Goal: Information Seeking & Learning: Find contact information

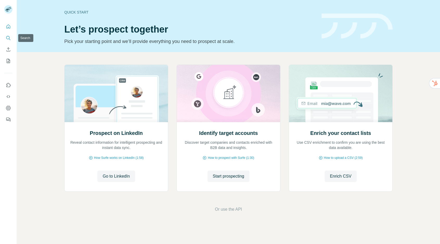
click at [7, 39] on icon "Search" at bounding box center [8, 37] width 5 height 5
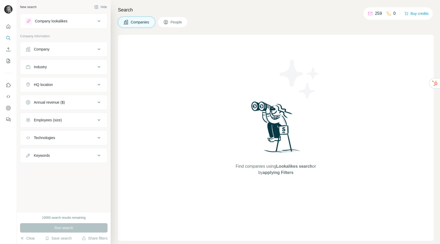
click at [53, 51] on div "Company" at bounding box center [61, 49] width 70 height 5
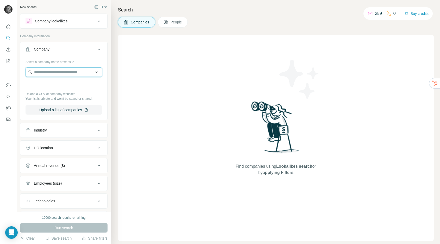
click at [53, 73] on input "text" at bounding box center [64, 71] width 77 height 9
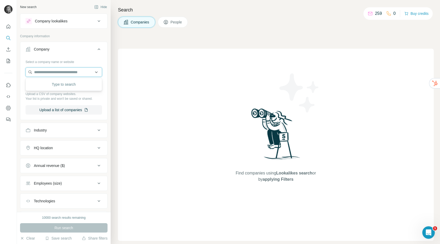
paste input "**********"
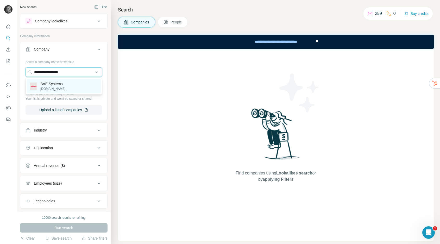
type input "**********"
click at [51, 83] on p "BAE Systems" at bounding box center [52, 83] width 25 height 5
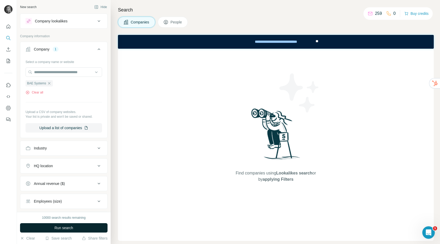
click at [68, 228] on span "Run search" at bounding box center [63, 227] width 19 height 5
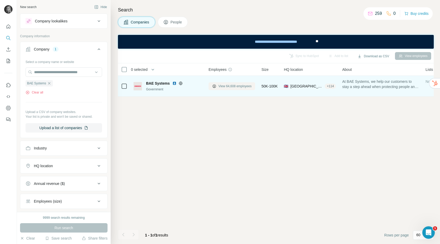
click at [245, 82] on button "View 64,608 employees" at bounding box center [232, 86] width 47 height 8
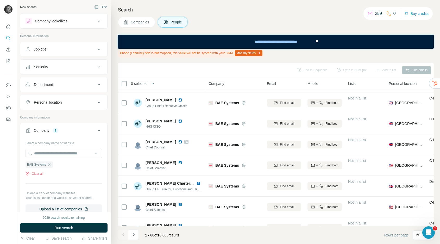
scroll to position [1114, 0]
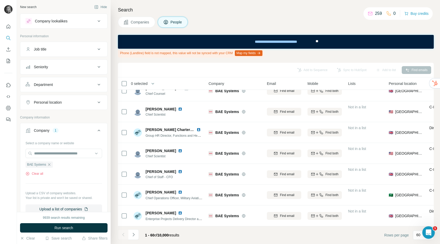
click at [59, 46] on button "Job title" at bounding box center [63, 49] width 87 height 13
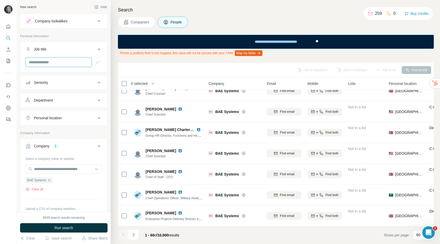
click at [57, 62] on input "text" at bounding box center [59, 62] width 66 height 9
type input "*********"
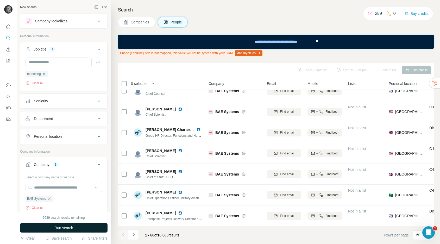
click at [58, 231] on button "Run search" at bounding box center [64, 227] width 88 height 9
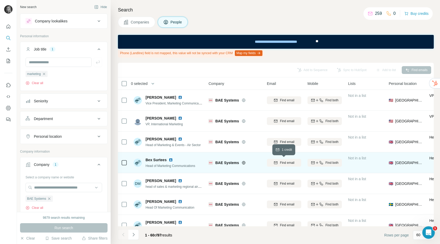
click at [284, 162] on span "Find email" at bounding box center [287, 163] width 14 height 5
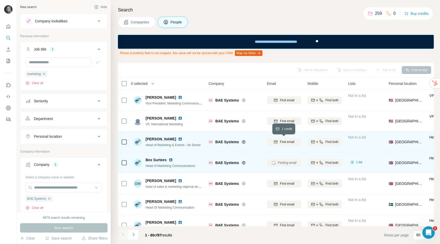
click at [281, 141] on span "Find email" at bounding box center [287, 142] width 14 height 5
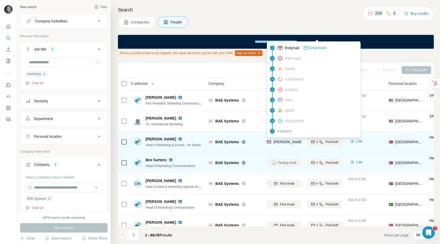
click at [291, 143] on span "[PERSON_NAME][EMAIL_ADDRESS][PERSON_NAME][DOMAIN_NAME]" at bounding box center [335, 142] width 122 height 4
copy tr "[PERSON_NAME][EMAIL_ADDRESS][PERSON_NAME][DOMAIN_NAME]"
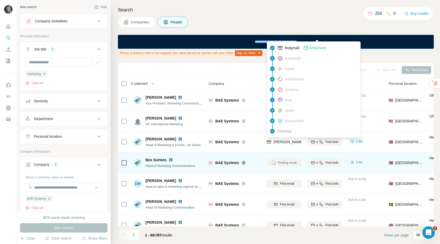
click at [238, 168] on div "BAE Systems" at bounding box center [235, 163] width 52 height 14
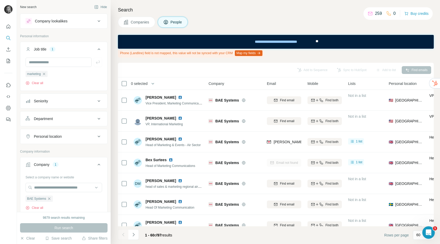
click at [51, 199] on icon "button" at bounding box center [49, 199] width 4 height 4
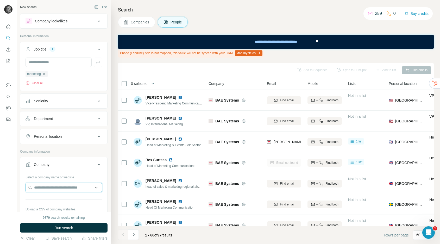
click at [51, 189] on input "text" at bounding box center [64, 187] width 77 height 9
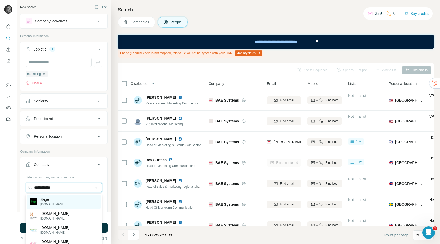
type input "**********"
click at [56, 202] on div "Sage [DOMAIN_NAME]" at bounding box center [64, 202] width 74 height 14
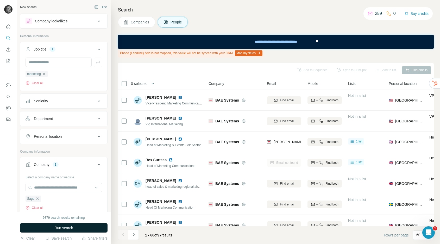
click at [57, 229] on span "Run search" at bounding box center [63, 227] width 19 height 5
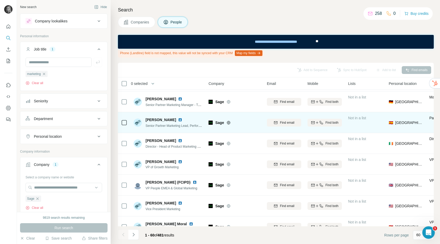
scroll to position [21, 0]
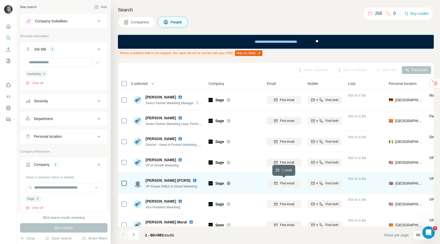
click at [286, 182] on span "Find email" at bounding box center [287, 183] width 14 height 5
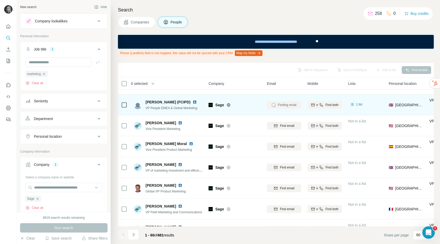
scroll to position [100, 0]
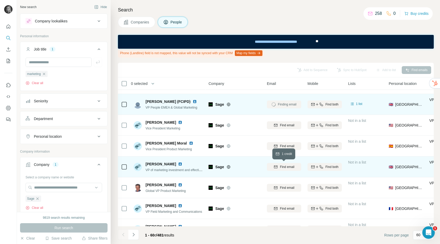
click at [280, 165] on span "Find email" at bounding box center [287, 167] width 14 height 5
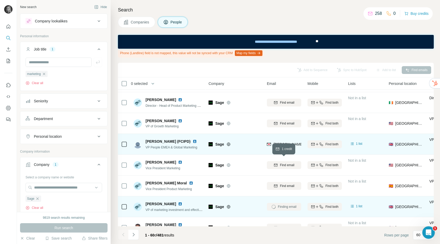
scroll to position [61, 0]
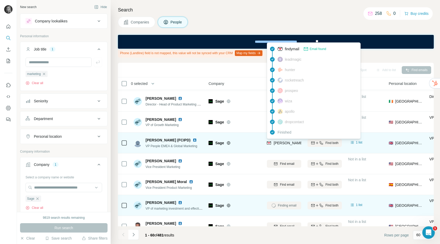
click at [285, 144] on span "[PERSON_NAME][EMAIL_ADDRESS][PERSON_NAME][DOMAIN_NAME]" at bounding box center [335, 143] width 122 height 4
copy tr "[PERSON_NAME][EMAIL_ADDRESS][PERSON_NAME][DOMAIN_NAME]"
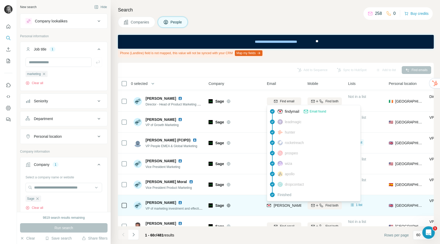
click at [288, 205] on span "[PERSON_NAME][EMAIL_ADDRESS][PERSON_NAME][DOMAIN_NAME]" at bounding box center [335, 206] width 122 height 4
copy tr "[PERSON_NAME][EMAIL_ADDRESS][PERSON_NAME][DOMAIN_NAME]"
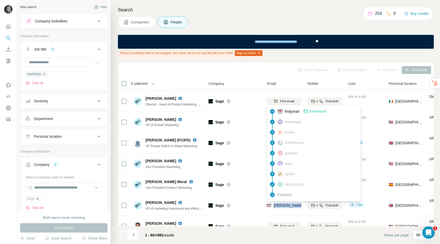
click at [37, 198] on icon "button" at bounding box center [37, 199] width 4 height 4
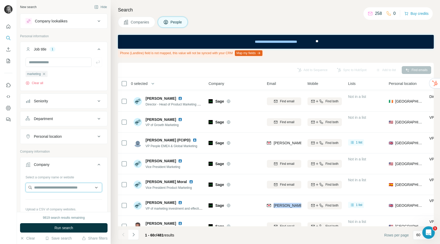
click at [45, 190] on input "text" at bounding box center [64, 187] width 77 height 9
paste input "**********"
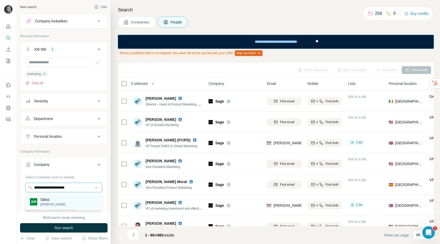
type input "**********"
click at [49, 202] on p "Salus" at bounding box center [52, 199] width 25 height 5
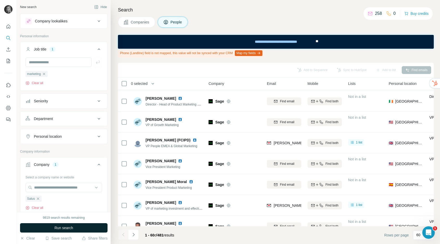
click at [53, 229] on button "Run search" at bounding box center [64, 227] width 88 height 9
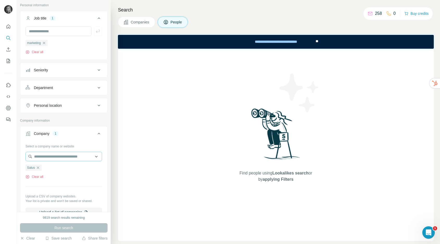
scroll to position [38, 0]
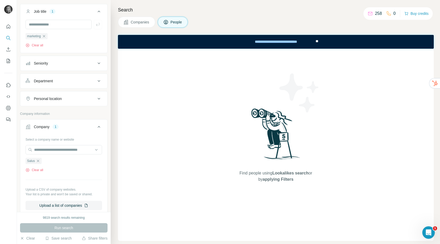
click at [138, 26] on button "Companies" at bounding box center [136, 22] width 37 height 11
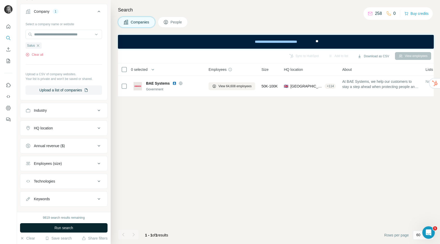
click at [75, 228] on button "Run search" at bounding box center [64, 227] width 88 height 9
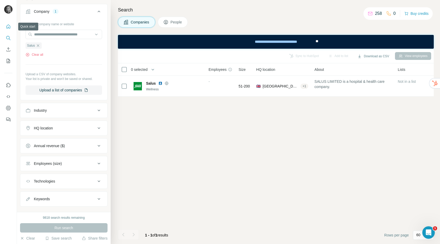
click at [10, 26] on icon "Quick start" at bounding box center [8, 26] width 5 height 5
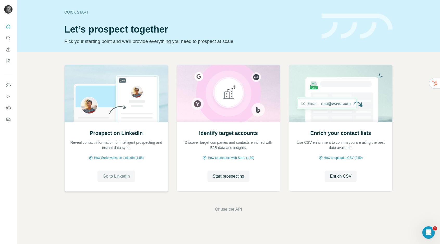
click at [123, 178] on span "Go to LinkedIn" at bounding box center [116, 176] width 27 height 6
click at [124, 178] on span "Go to LinkedIn" at bounding box center [116, 176] width 27 height 6
click at [118, 173] on button "Go to LinkedIn" at bounding box center [116, 176] width 38 height 11
click at [9, 37] on icon "Search" at bounding box center [8, 37] width 5 height 5
click at [6, 37] on icon "Search" at bounding box center [8, 37] width 5 height 5
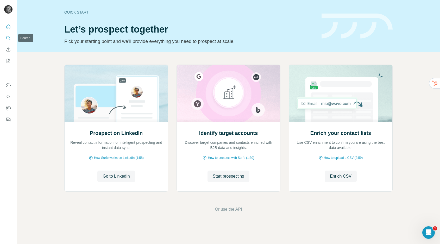
click at [7, 37] on icon "Search" at bounding box center [8, 37] width 5 height 5
click at [7, 34] on button "Search" at bounding box center [8, 37] width 8 height 9
click at [40, 75] on div "Prospect on LinkedIn Reveal contact information for intelligent prospecting and…" at bounding box center [228, 138] width 423 height 173
click at [7, 38] on icon "Search" at bounding box center [8, 37] width 5 height 5
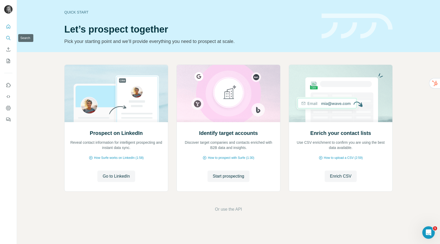
click at [6, 38] on icon "Search" at bounding box center [7, 37] width 3 height 3
